Goal: Task Accomplishment & Management: Use online tool/utility

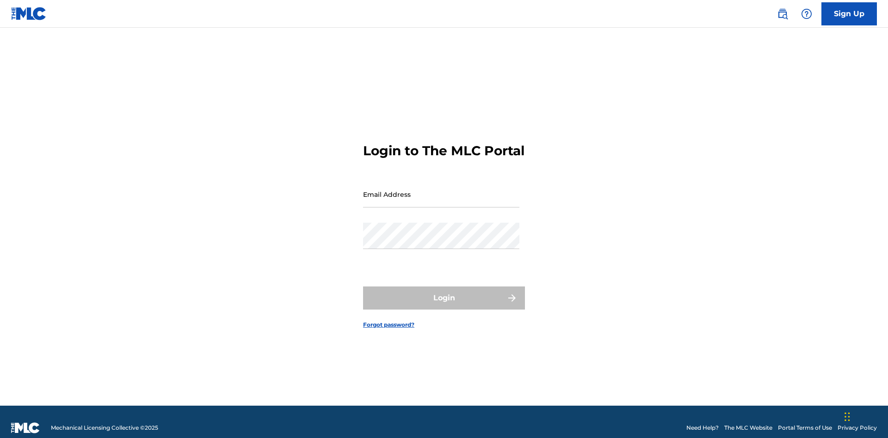
scroll to position [12, 0]
click at [441, 190] on input "Email Address" at bounding box center [441, 194] width 156 height 26
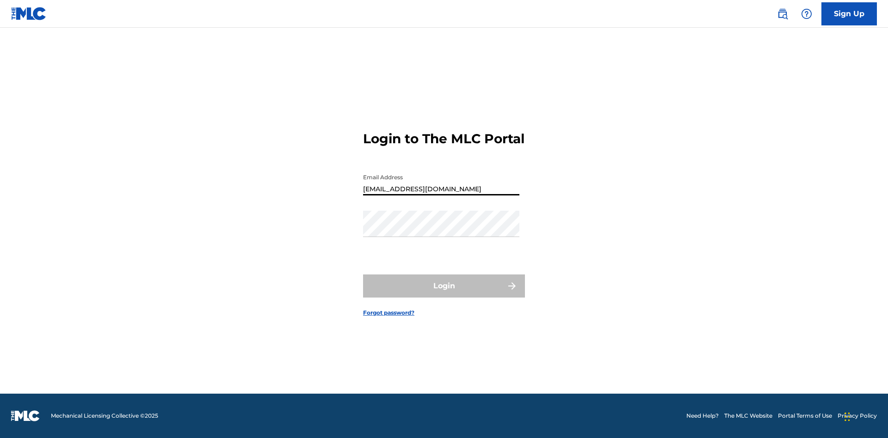
type input "[EMAIL_ADDRESS][DOMAIN_NAME]"
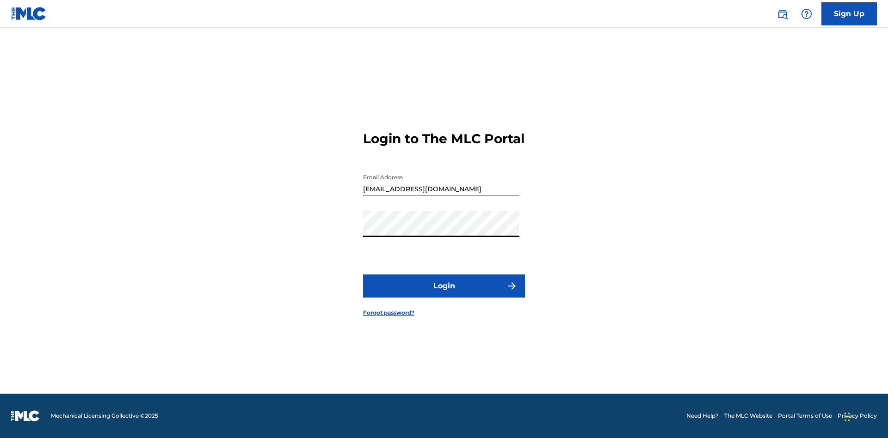
click at [444, 294] on button "Login" at bounding box center [444, 286] width 162 height 23
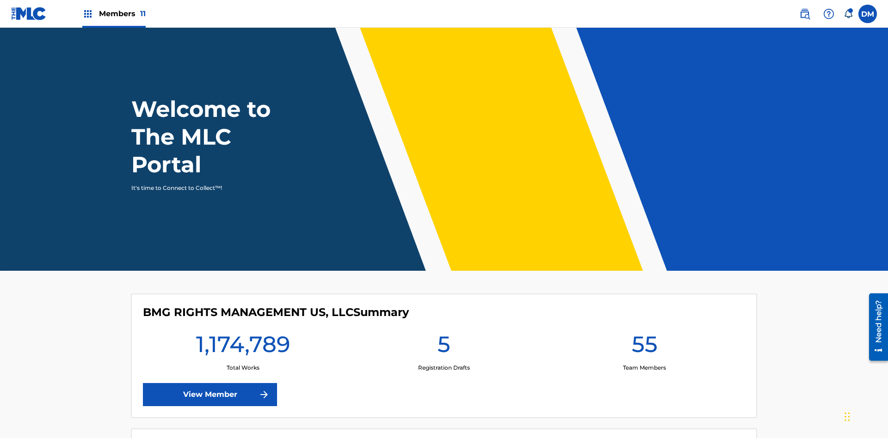
click at [114, 13] on span "Members 11" at bounding box center [122, 13] width 47 height 11
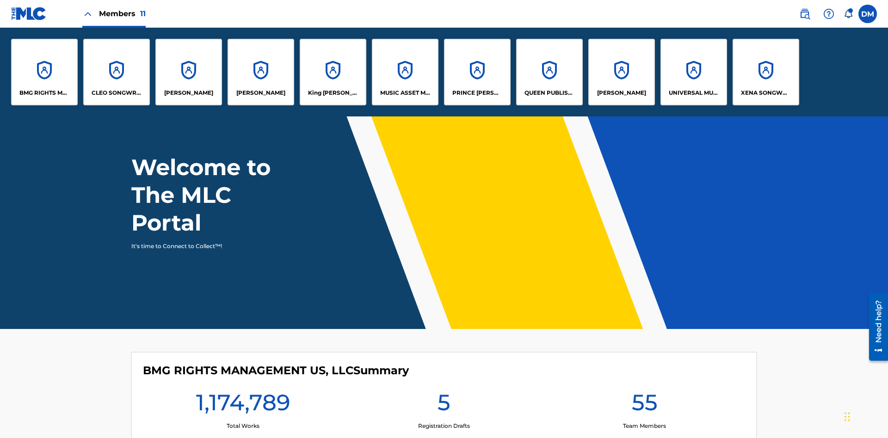
click at [549, 93] on p "QUEEN PUBLISHA" at bounding box center [549, 93] width 50 height 8
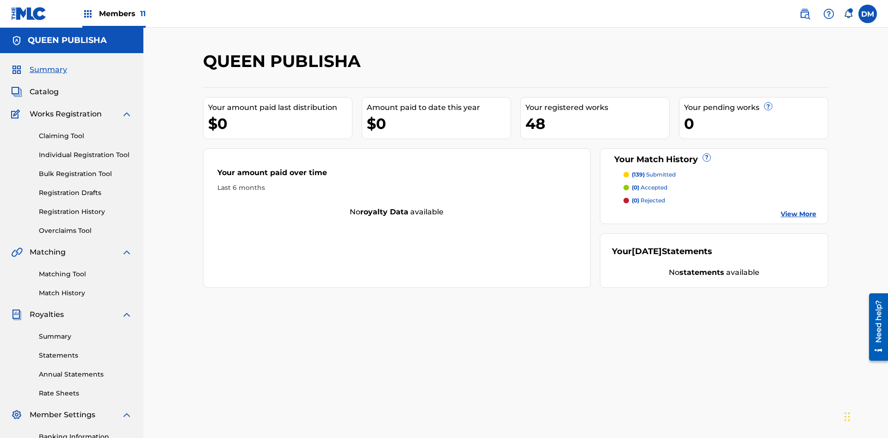
click at [86, 270] on link "Matching Tool" at bounding box center [85, 275] width 93 height 10
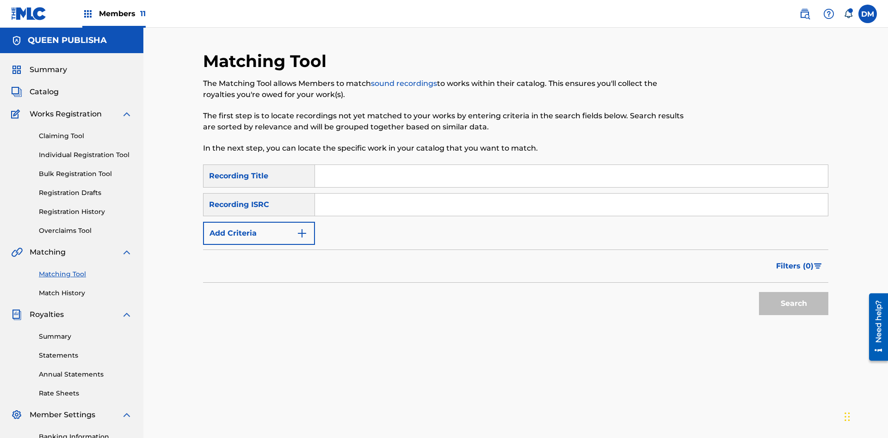
click at [571, 165] on input "Search Form" at bounding box center [571, 176] width 513 height 22
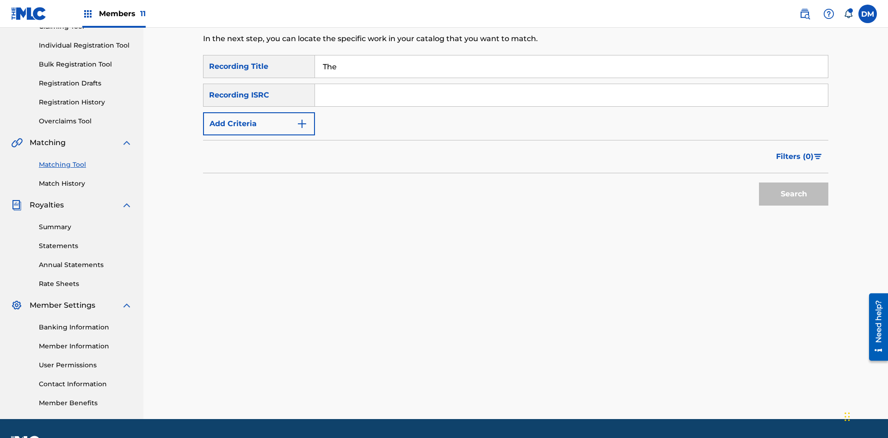
type input "The"
click at [794, 183] on button "Search" at bounding box center [793, 194] width 69 height 23
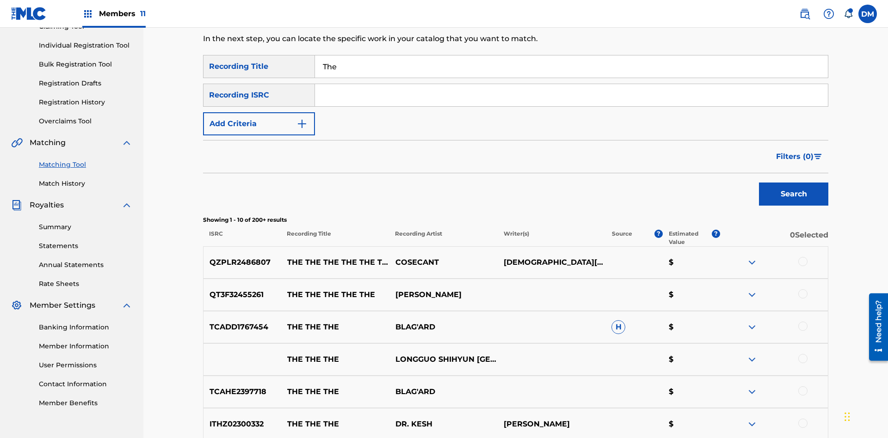
click at [571, 67] on input "The" at bounding box center [571, 66] width 513 height 22
click at [571, 84] on input "Search Form" at bounding box center [571, 95] width 513 height 22
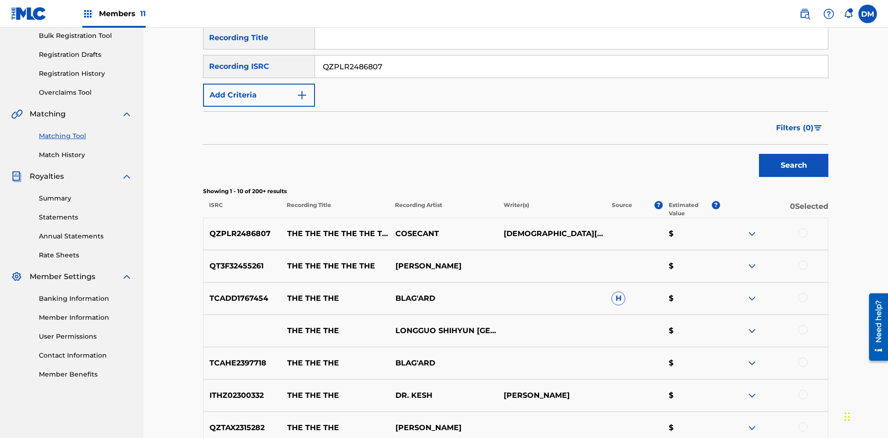
type input "QZPLR2486807"
click at [794, 154] on button "Search" at bounding box center [793, 165] width 69 height 23
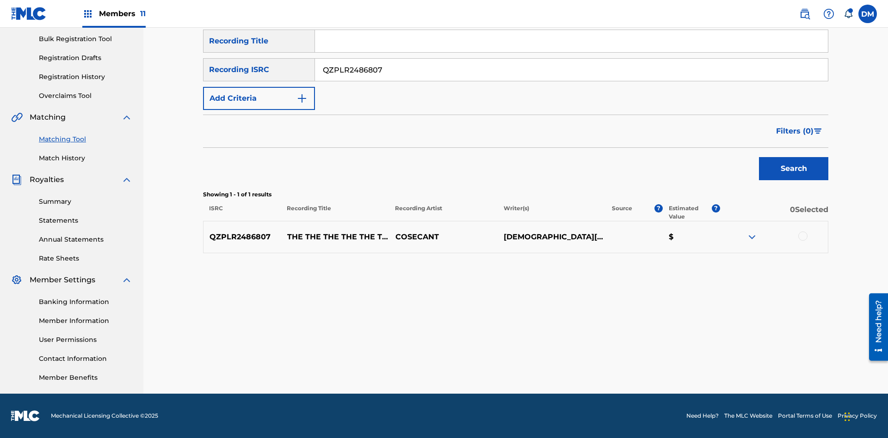
click at [571, 70] on input "QZPLR2486807" at bounding box center [571, 70] width 513 height 22
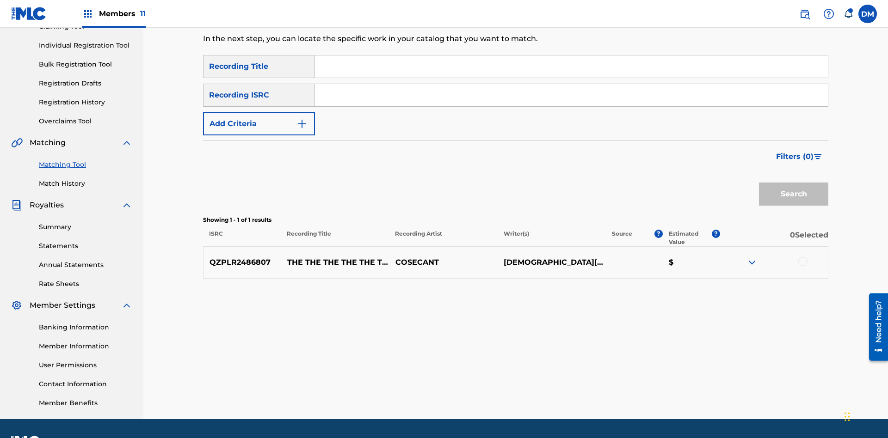
click at [571, 67] on input "Search Form" at bounding box center [571, 66] width 513 height 22
type input "THE THE THE THE THE THE THE THE"
click at [259, 112] on button "Add Criteria" at bounding box center [259, 123] width 112 height 23
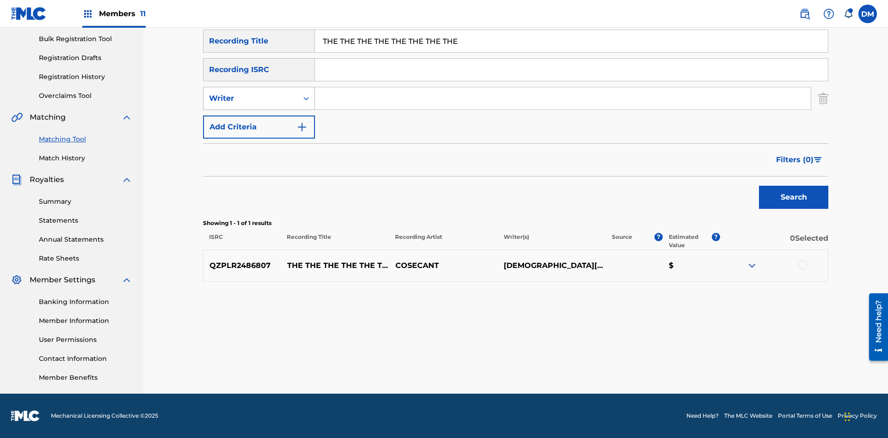
click at [251, 99] on div "Writer" at bounding box center [250, 98] width 83 height 11
click at [259, 122] on div "Recording Artist" at bounding box center [258, 121] width 111 height 23
click at [259, 127] on button "Add Criteria" at bounding box center [259, 127] width 112 height 23
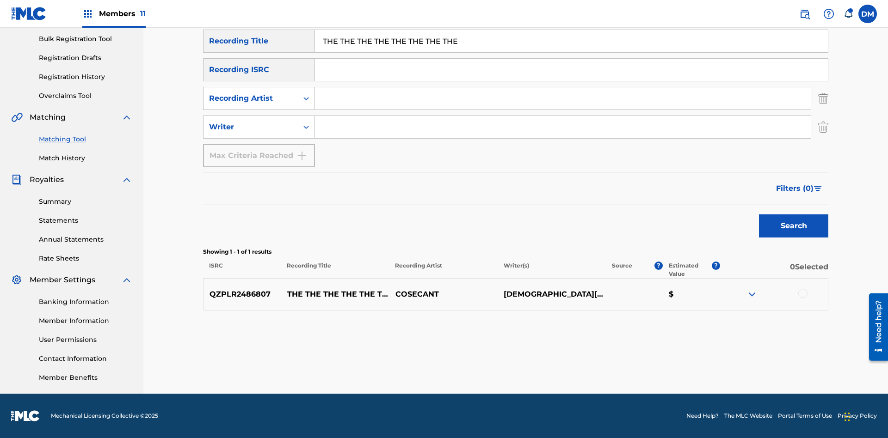
click at [563, 99] on input "Search Form" at bounding box center [563, 98] width 496 height 22
type input "COSECANT"
click at [563, 127] on input "Search Form" at bounding box center [563, 127] width 496 height 22
type input "[DEMOGRAPHIC_DATA][PERSON_NAME]"
click at [794, 226] on button "Search" at bounding box center [793, 226] width 69 height 23
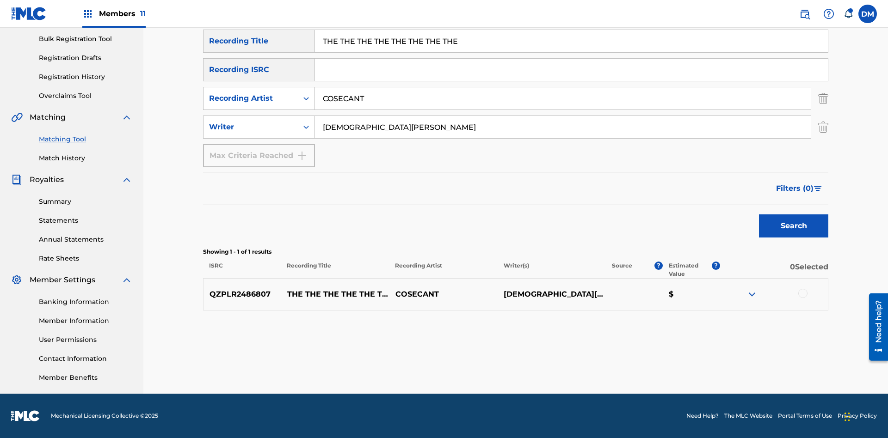
click at [571, 52] on input "THE THE THE THE THE THE THE THE" at bounding box center [571, 41] width 513 height 22
click at [563, 87] on input "COSECANT" at bounding box center [563, 98] width 496 height 22
click at [563, 116] on input "[DEMOGRAPHIC_DATA][PERSON_NAME]" at bounding box center [563, 127] width 496 height 22
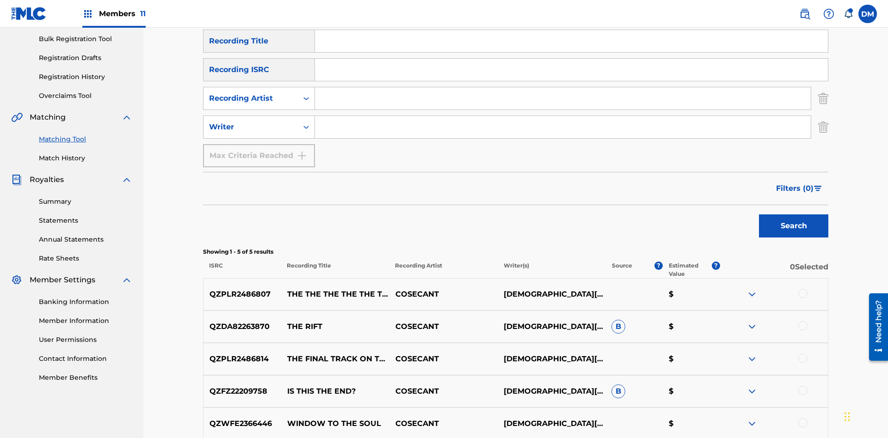
click at [571, 52] on input "Search Form" at bounding box center [571, 41] width 513 height 22
type input "THE THE THE THE THE THE THE THE"
click at [794, 215] on button "Search" at bounding box center [793, 226] width 69 height 23
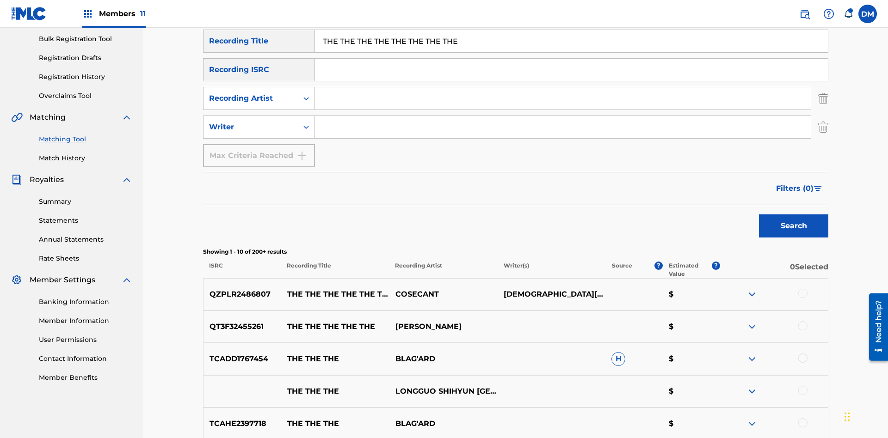
click at [571, 52] on input "THE THE THE THE THE THE THE THE" at bounding box center [571, 41] width 513 height 22
click at [563, 87] on input "Search Form" at bounding box center [563, 98] width 496 height 22
type input "COSECANT"
click at [794, 215] on button "Search" at bounding box center [793, 226] width 69 height 23
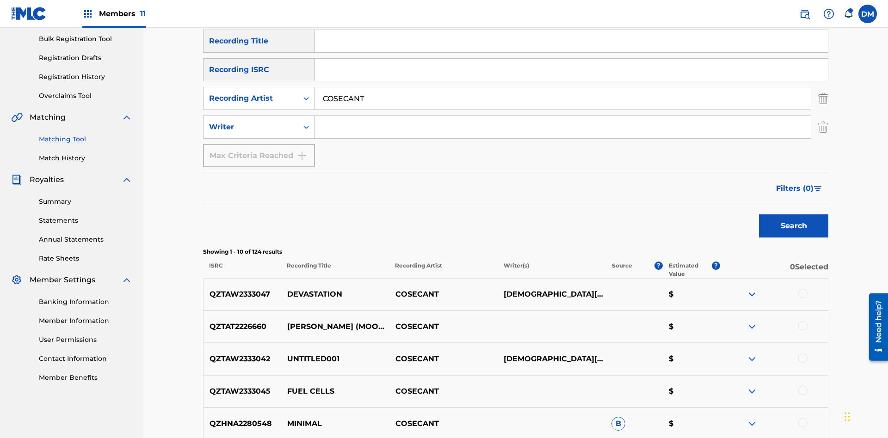
click at [563, 87] on input "COSECANT" at bounding box center [563, 98] width 496 height 22
click at [563, 116] on input "Search Form" at bounding box center [563, 127] width 496 height 22
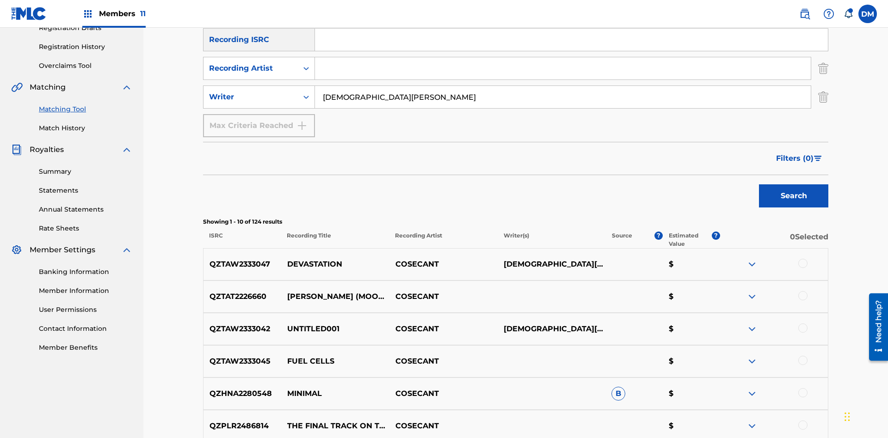
type input "[DEMOGRAPHIC_DATA][PERSON_NAME]"
click at [794, 185] on button "Search" at bounding box center [793, 196] width 69 height 23
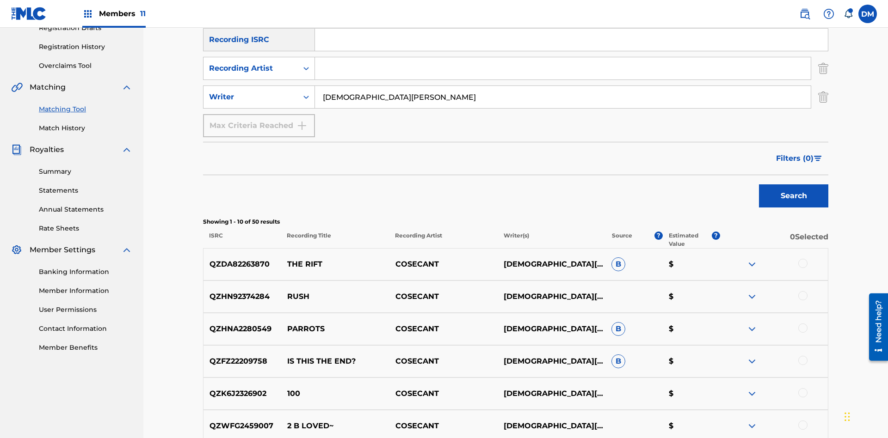
click at [563, 86] on input "[DEMOGRAPHIC_DATA][PERSON_NAME]" at bounding box center [563, 97] width 496 height 22
click at [802, 259] on div at bounding box center [802, 263] width 9 height 9
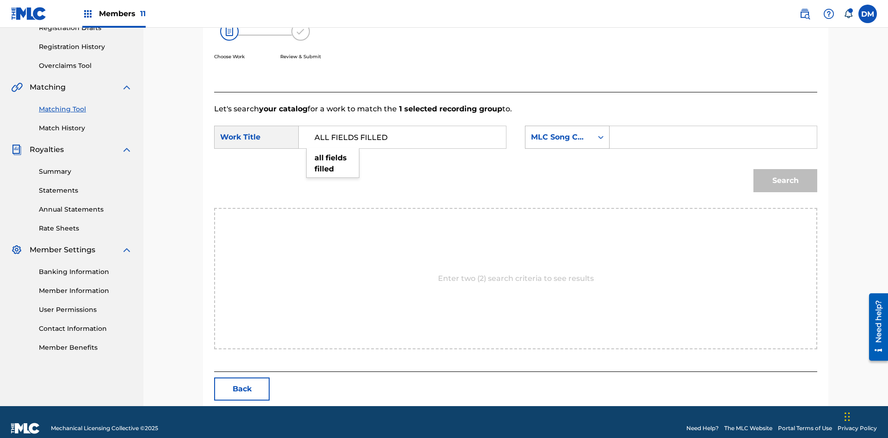
type input "ALL FIELDS FILLED"
click at [567, 132] on div "MLC Song Code" at bounding box center [559, 137] width 56 height 11
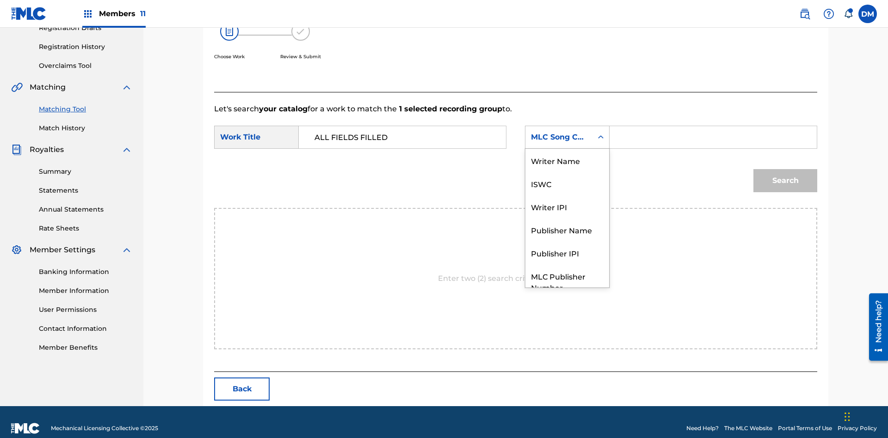
click at [567, 172] on div "ISWC" at bounding box center [567, 183] width 84 height 23
click at [785, 169] on button "Search" at bounding box center [785, 180] width 64 height 23
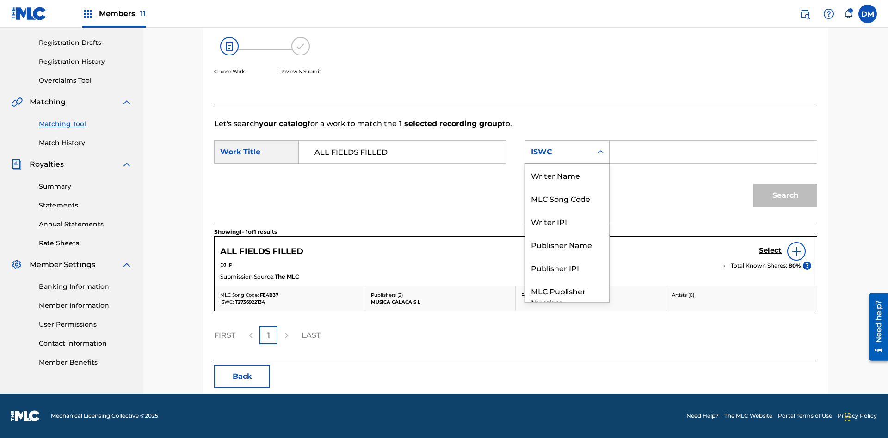
click at [567, 187] on div "MLC Song Code" at bounding box center [567, 198] width 84 height 23
click at [785, 196] on button "Search" at bounding box center [785, 195] width 64 height 23
click at [567, 187] on div "Writer Name" at bounding box center [567, 175] width 84 height 23
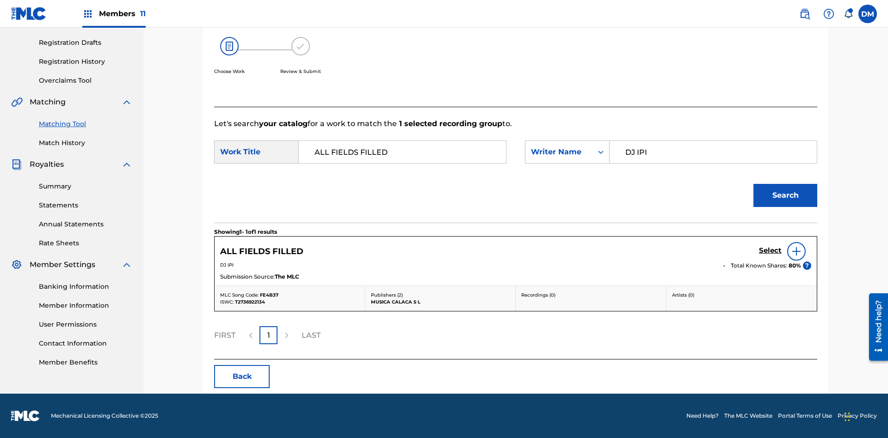
click at [785, 196] on button "Search" at bounding box center [785, 195] width 64 height 23
click at [713, 141] on input "DJ IPI" at bounding box center [712, 152] width 191 height 22
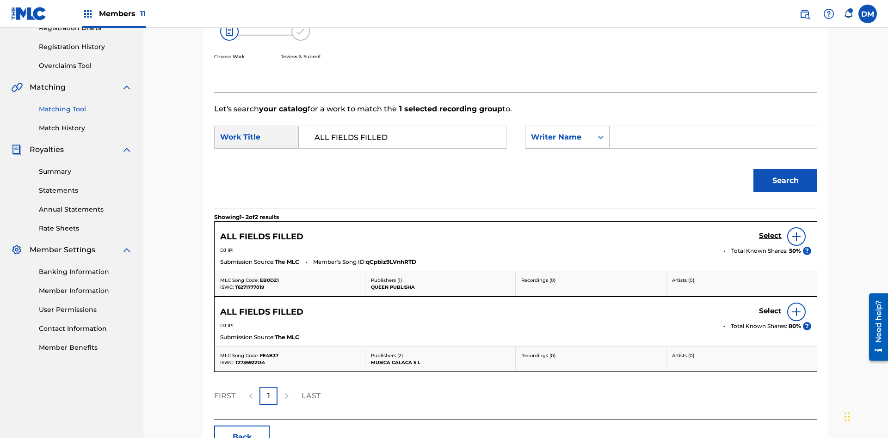
click at [567, 132] on div "Writer Name" at bounding box center [559, 137] width 56 height 11
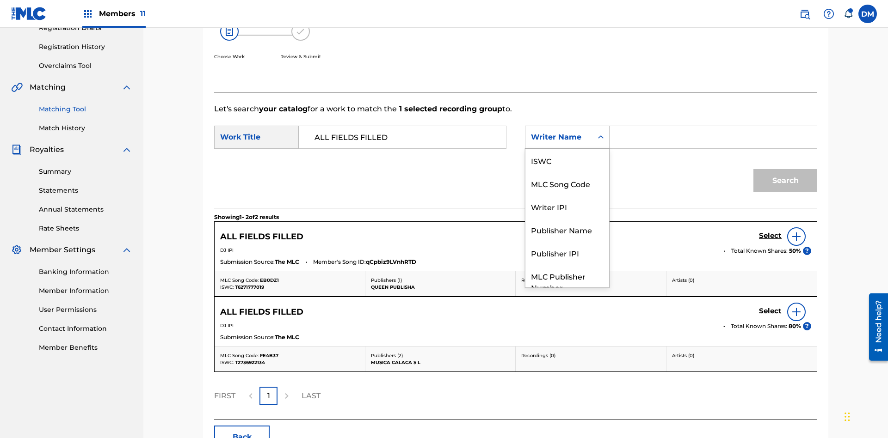
click at [567, 195] on div "Writer IPI" at bounding box center [567, 206] width 84 height 23
click at [785, 169] on button "Search" at bounding box center [785, 180] width 64 height 23
click at [567, 218] on div "Publisher Name" at bounding box center [567, 229] width 84 height 23
click at [785, 169] on button "Search" at bounding box center [785, 180] width 64 height 23
click at [567, 241] on div "Publisher IPI" at bounding box center [567, 252] width 84 height 23
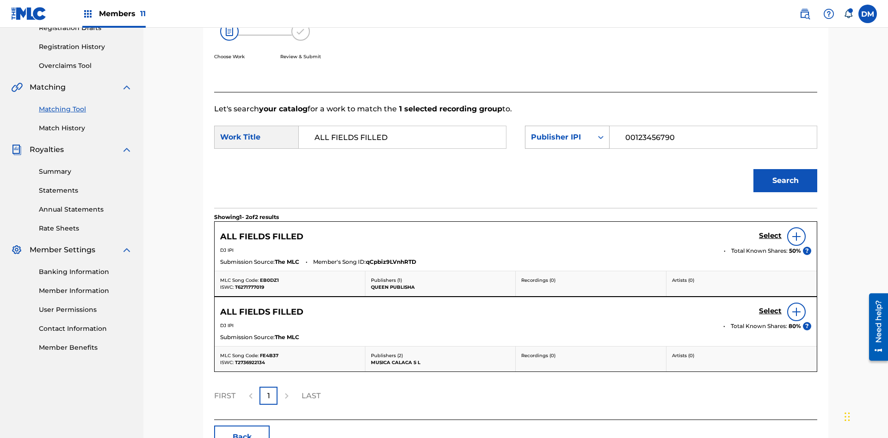
click at [785, 169] on button "Search" at bounding box center [785, 180] width 64 height 23
click at [713, 126] on input "00123456790" at bounding box center [712, 137] width 191 height 22
click at [567, 132] on div "Publisher IPI" at bounding box center [559, 137] width 56 height 11
